Goal: Information Seeking & Learning: Learn about a topic

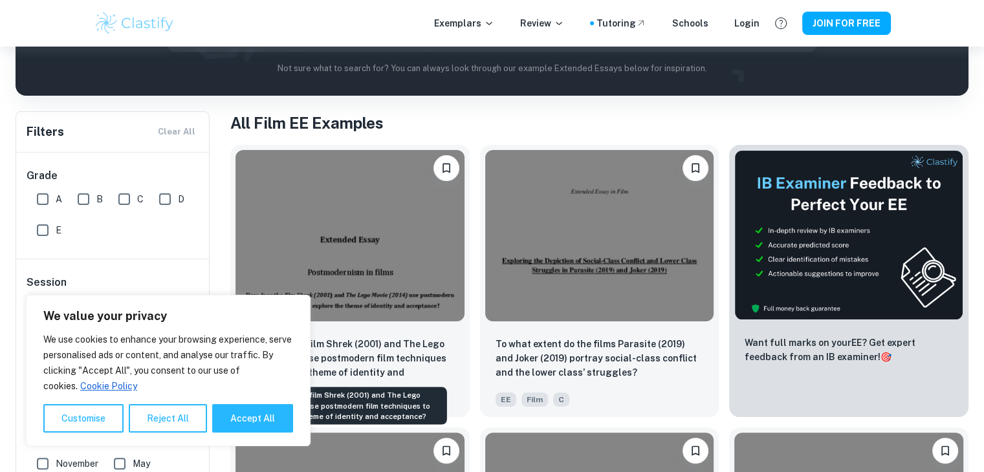
click at [375, 337] on p "How does the film Shrek (2001) and The Lego Movie (2014) use postmodern film te…" at bounding box center [350, 359] width 208 height 44
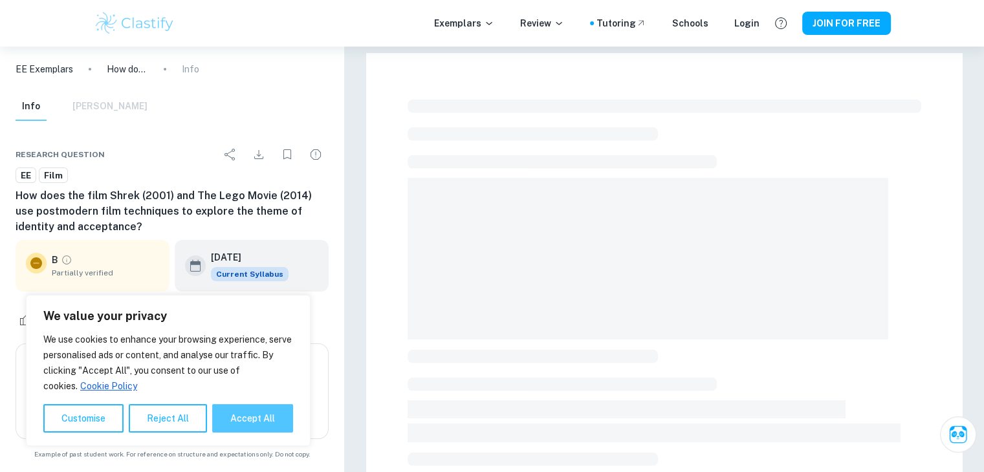
click at [250, 427] on button "Accept All" at bounding box center [252, 418] width 81 height 28
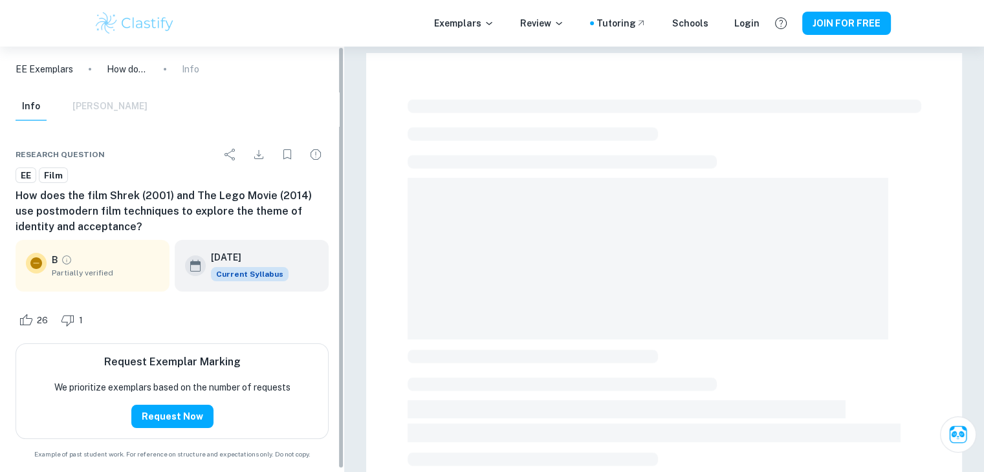
checkbox input "true"
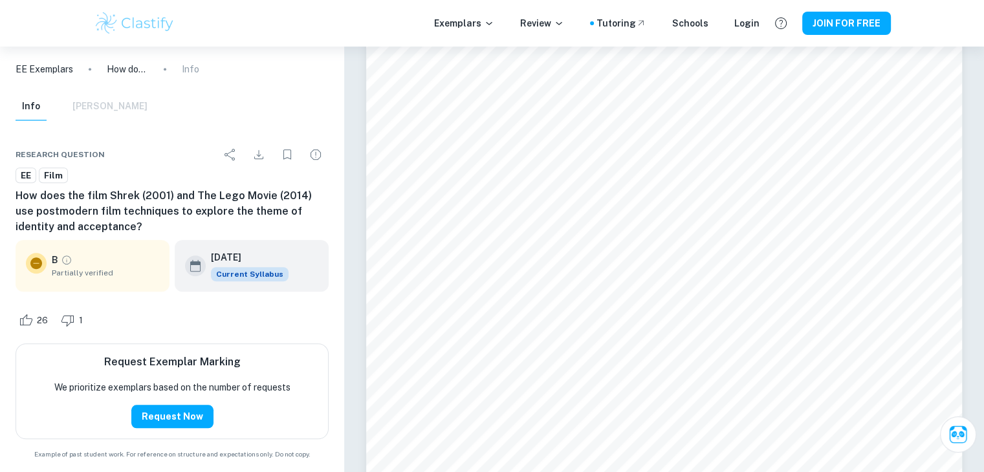
scroll to position [1052, 0]
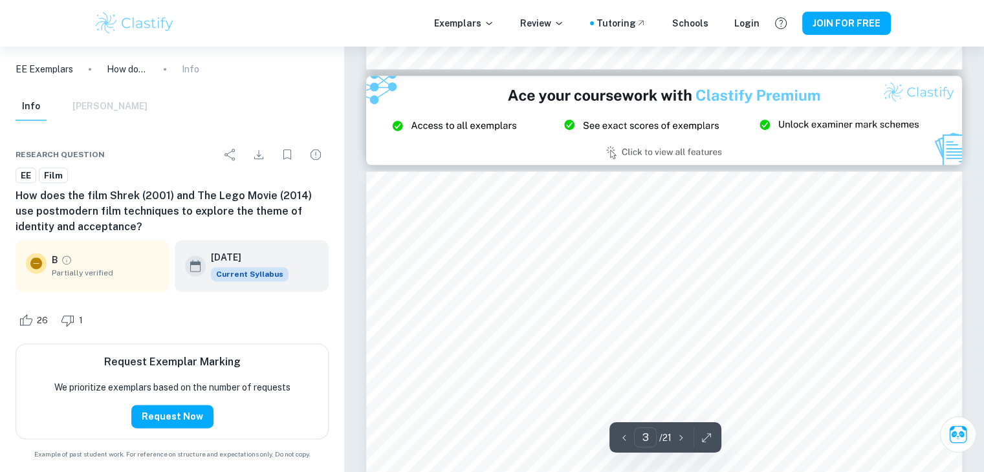
type input "2"
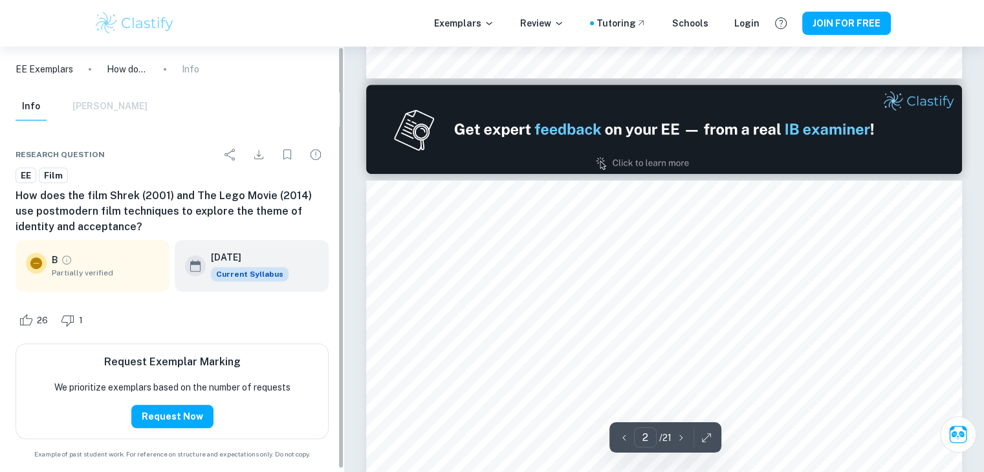
scroll to position [751, 0]
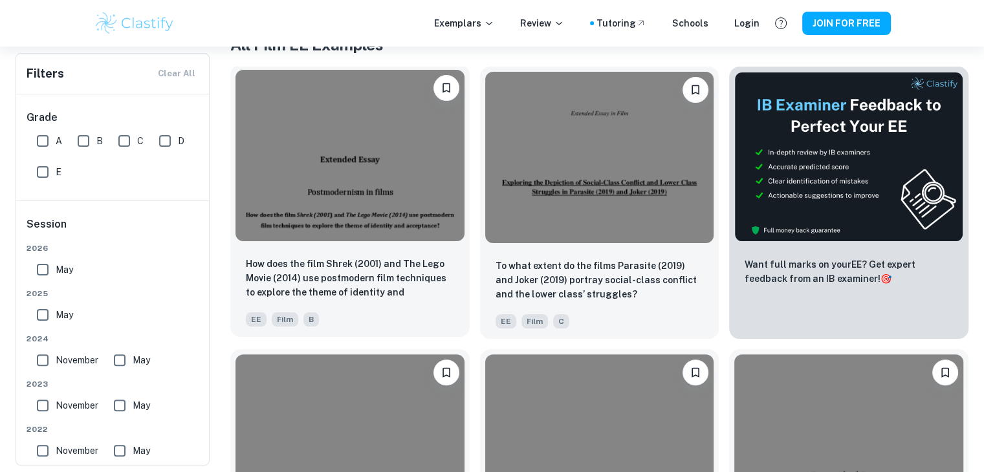
scroll to position [274, 0]
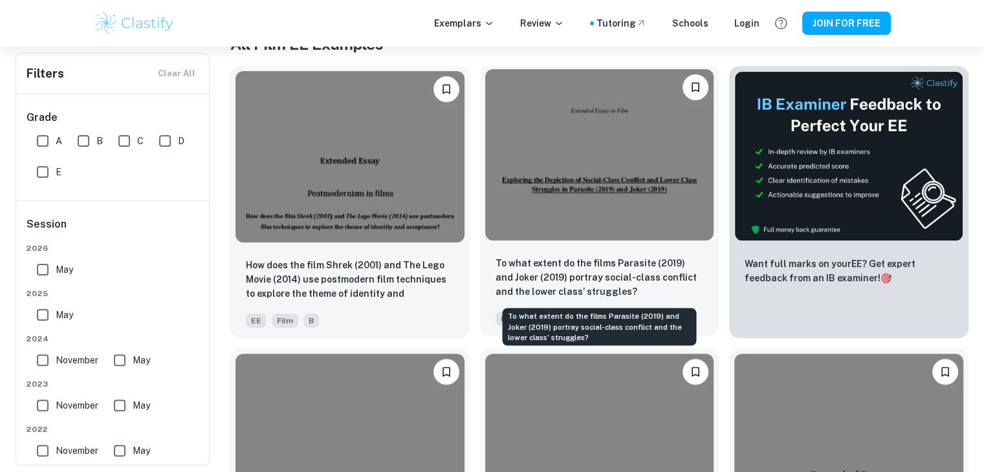
click at [638, 266] on p "To what extent do the films Parasite (2019) and Joker (2019) portray social-cla…" at bounding box center [599, 277] width 208 height 43
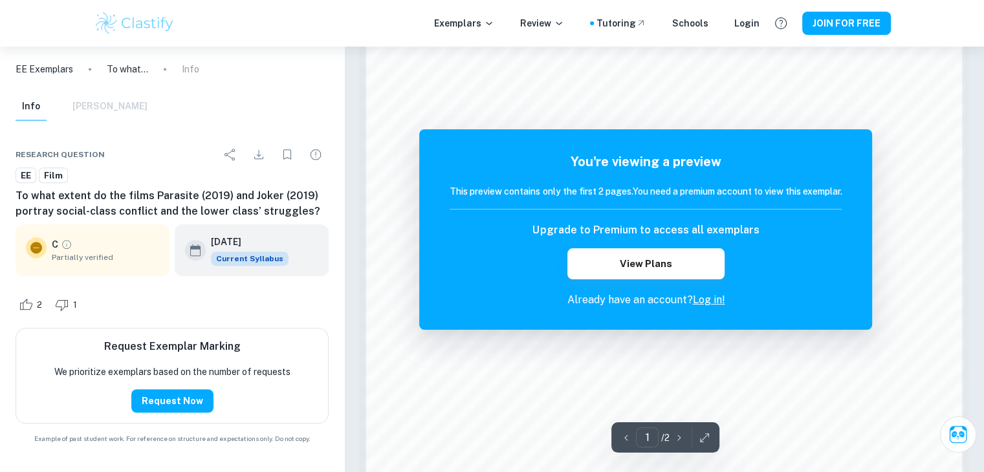
scroll to position [962, 0]
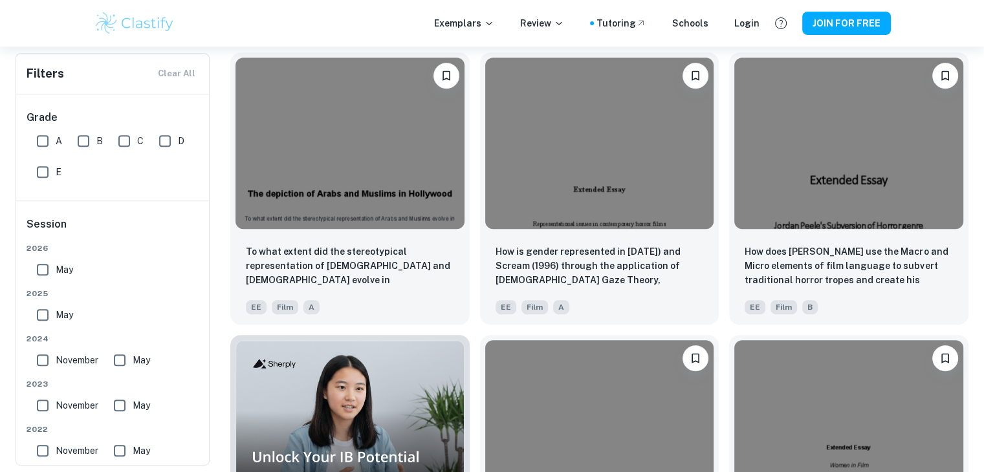
scroll to position [631, 0]
